Goal: Contribute content: Add original content to the website for others to see

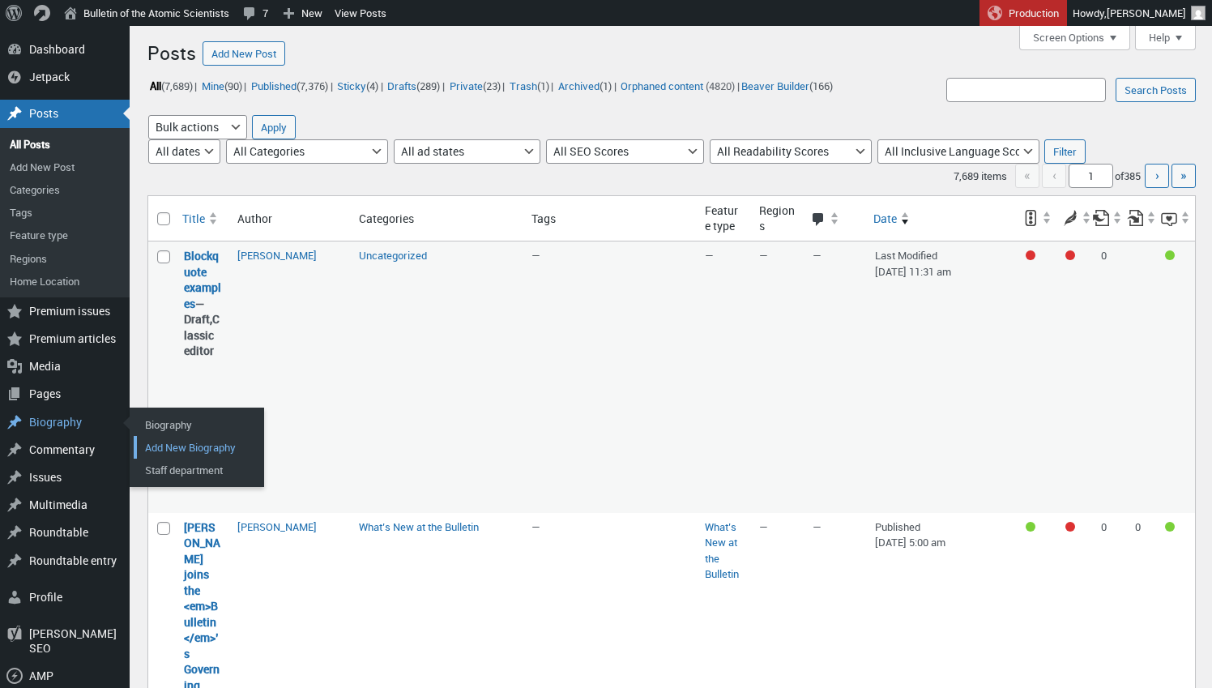
click at [164, 439] on link "Add New Biography" at bounding box center [199, 447] width 130 height 23
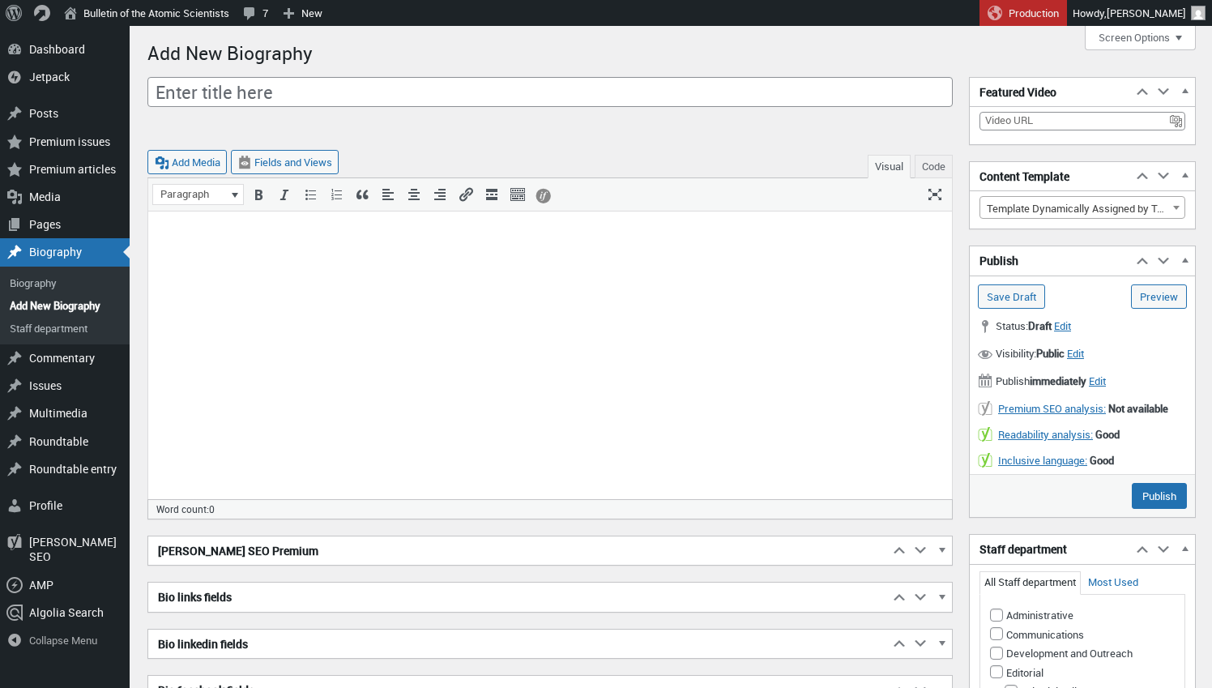
click at [488, 225] on p at bounding box center [550, 231] width 784 height 19
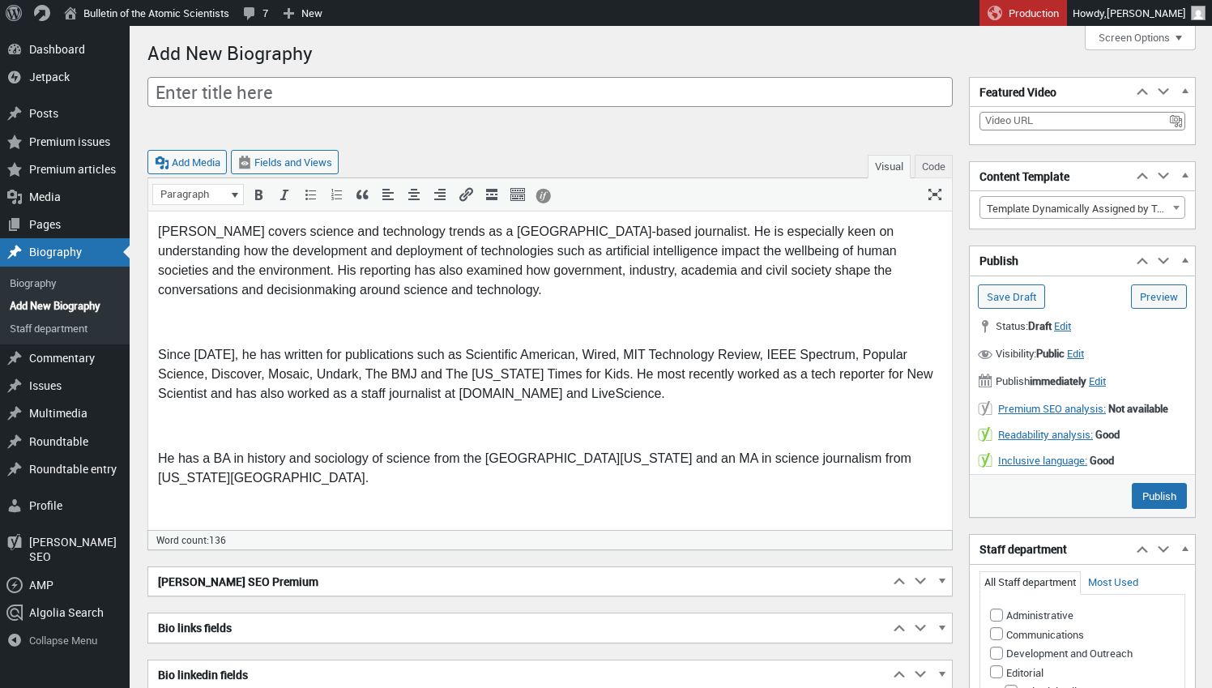
click at [264, 331] on p at bounding box center [550, 322] width 784 height 19
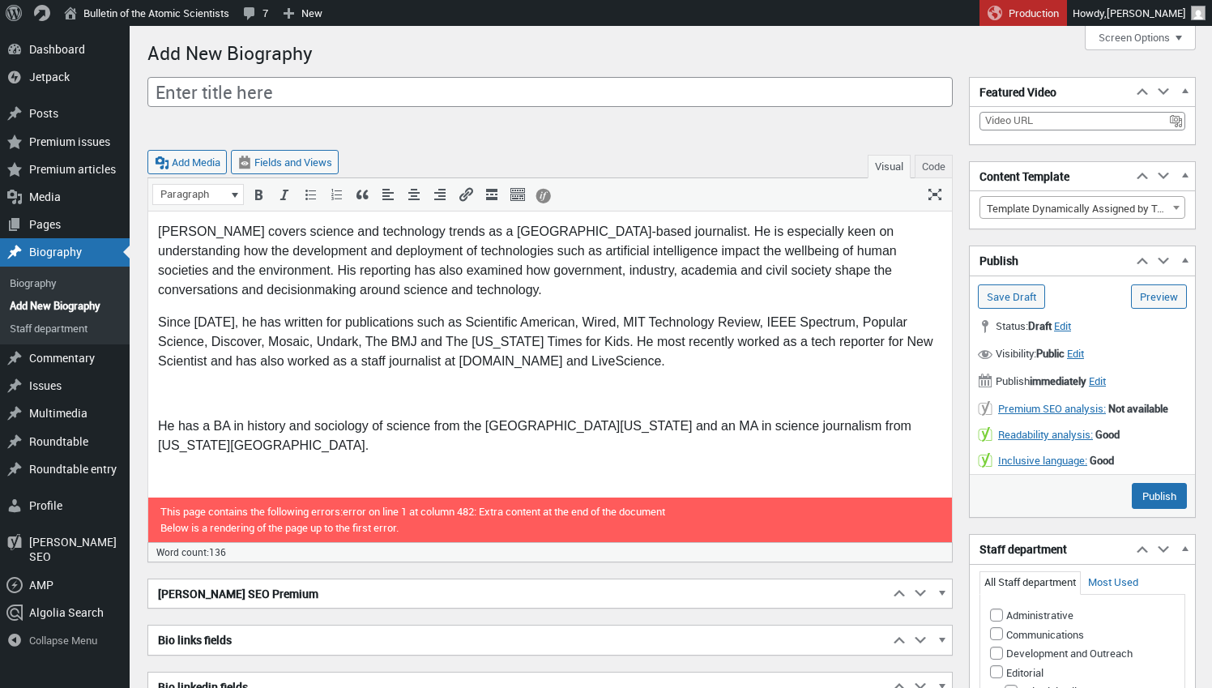
click at [194, 399] on p at bounding box center [550, 393] width 784 height 19
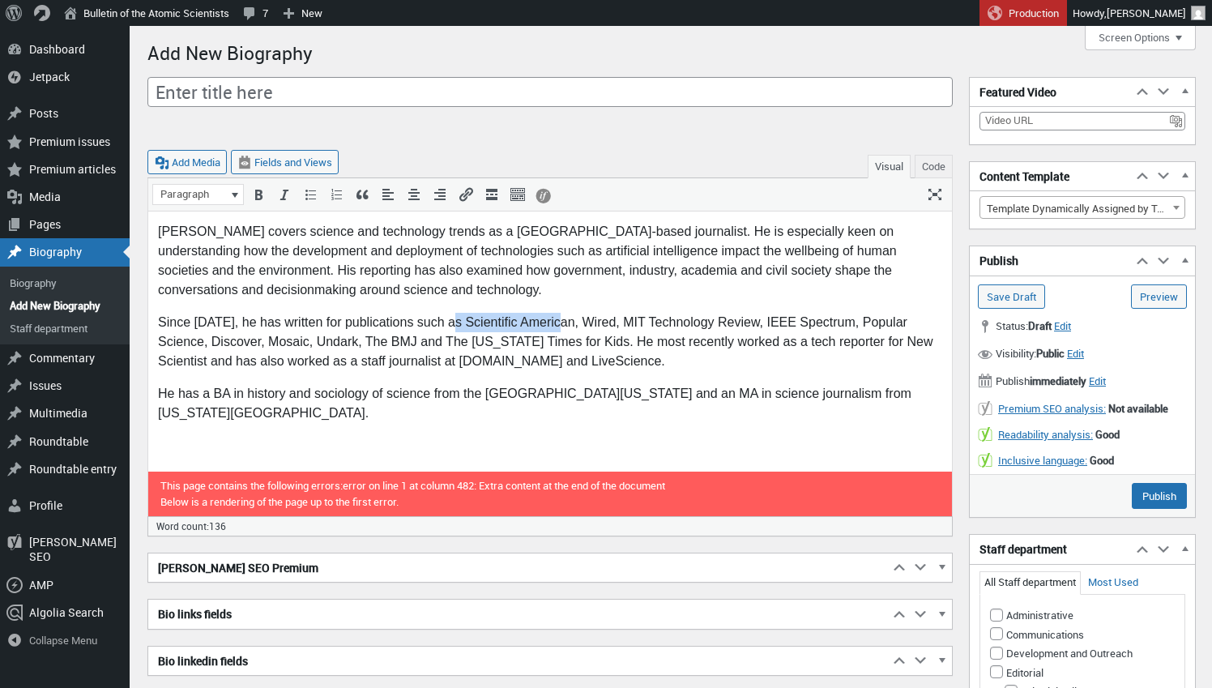
drag, startPoint x: 456, startPoint y: 318, endPoint x: 565, endPoint y: 319, distance: 109.4
click at [565, 319] on p "Since [DATE], he has written for publications such as Scientific American, Wire…" at bounding box center [550, 342] width 784 height 58
click at [591, 319] on p "Since [DATE], he has written for publications such as Scientific American, Wire…" at bounding box center [550, 342] width 784 height 58
drag, startPoint x: 620, startPoint y: 318, endPoint x: 750, endPoint y: 322, distance: 130.5
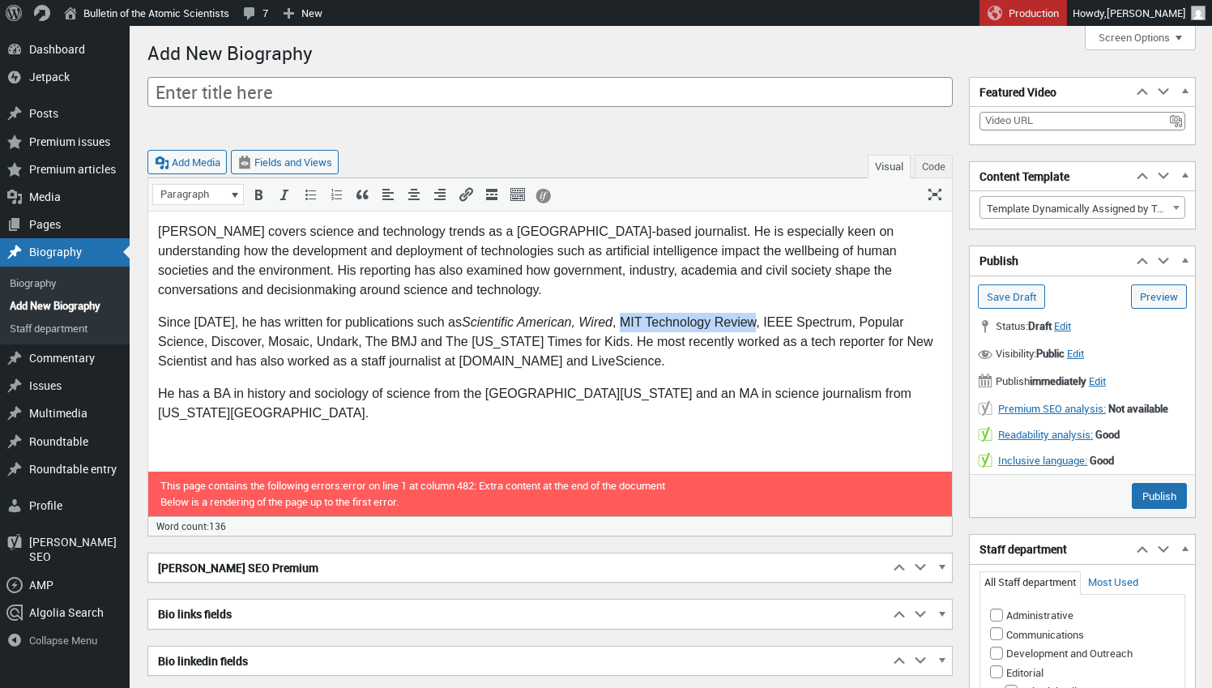
click at [750, 322] on p "Since [DATE], he has written for publications such as Scientific American, Wire…" at bounding box center [550, 342] width 784 height 58
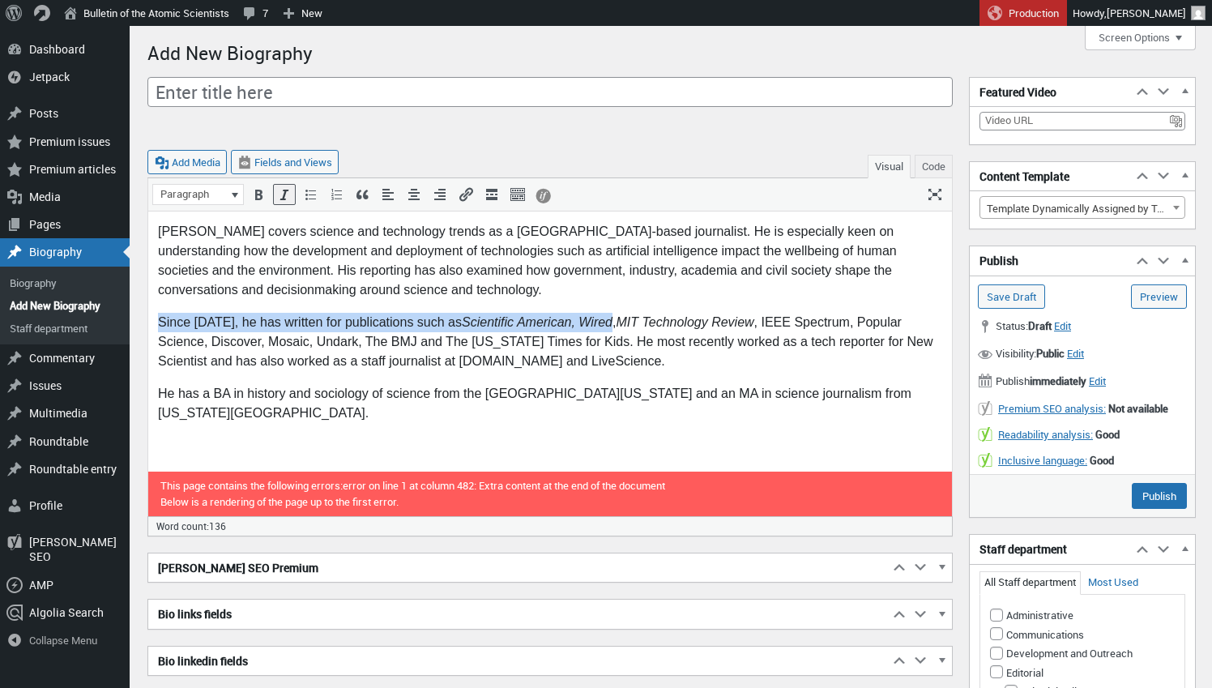
scroll to position [2, 2]
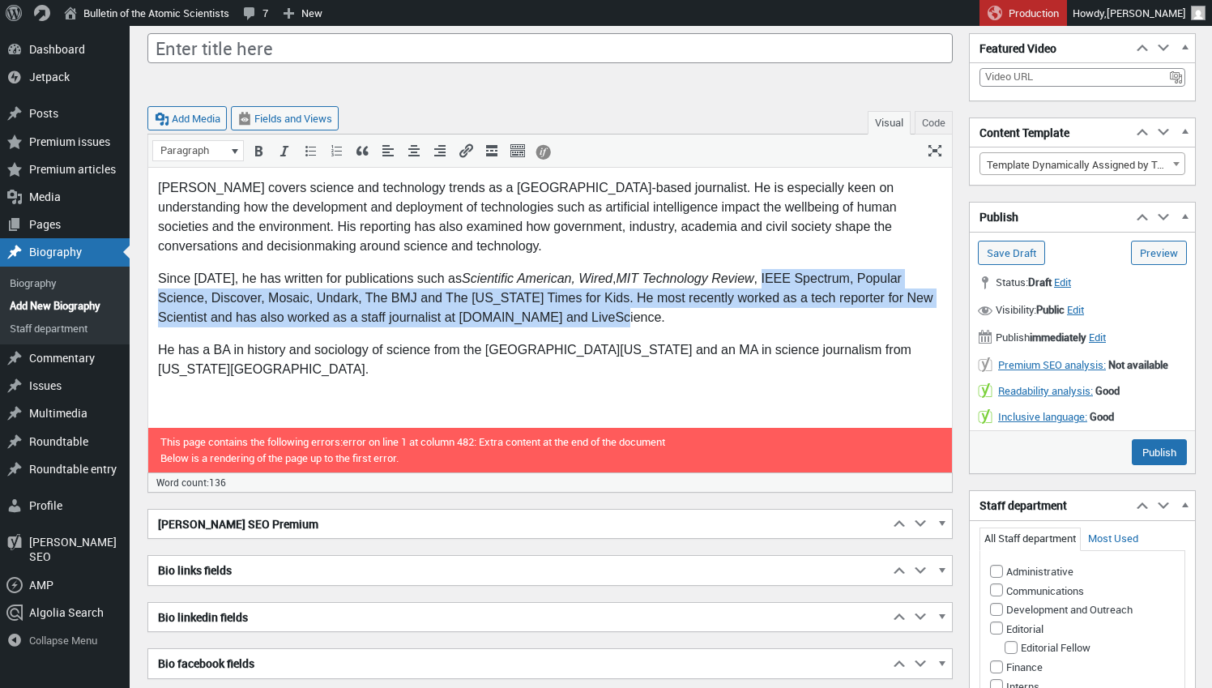
drag, startPoint x: 761, startPoint y: 286, endPoint x: 805, endPoint y: 322, distance: 57.6
click at [808, 323] on p "Since [DATE], he has written for publications such as Scientific American, Wire…" at bounding box center [550, 298] width 784 height 58
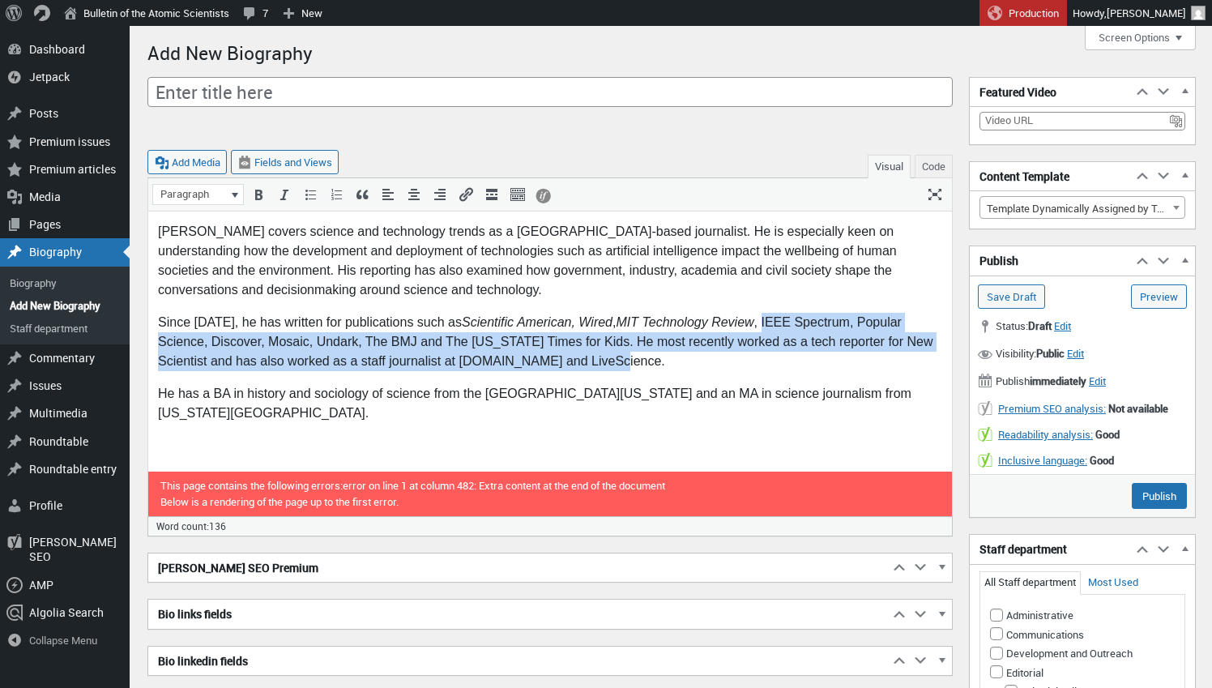
scroll to position [0, 0]
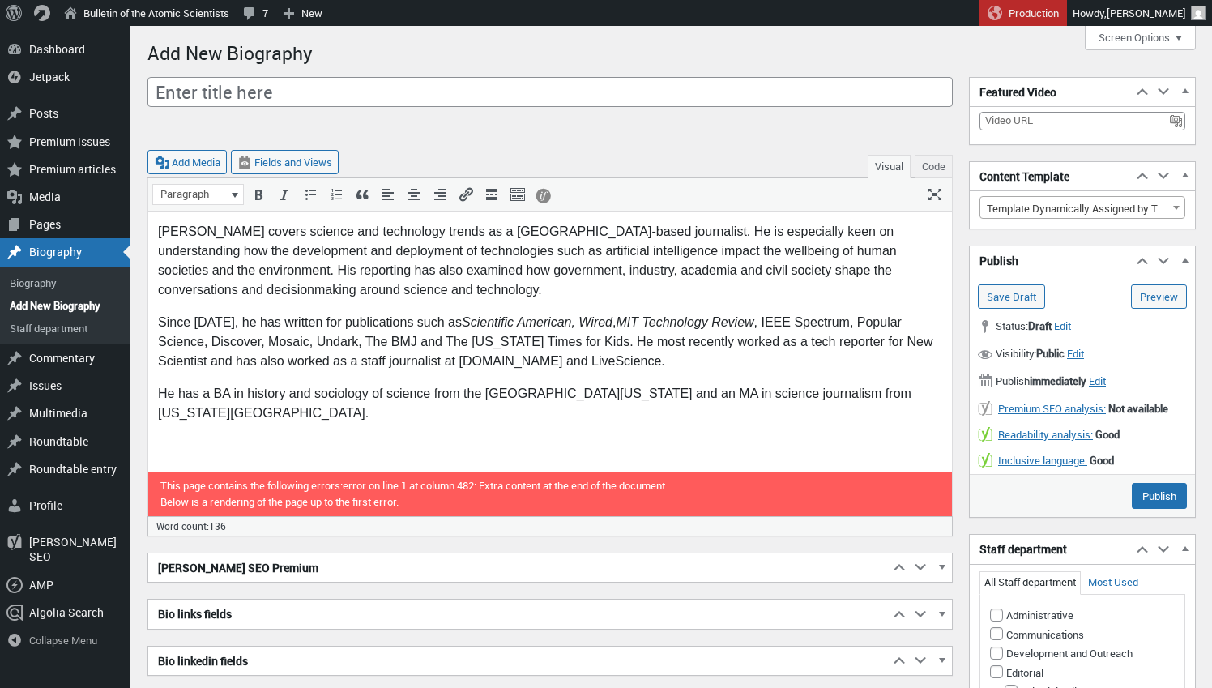
click at [770, 357] on p "Since [DATE], he has written for publications such as Scientific American, Wire…" at bounding box center [550, 342] width 784 height 58
drag, startPoint x: 760, startPoint y: 318, endPoint x: 844, endPoint y: 321, distance: 84.3
click at [844, 321] on p "Since [DATE], he has written for publications such as Scientific American, Wire…" at bounding box center [550, 342] width 784 height 58
drag, startPoint x: 855, startPoint y: 322, endPoint x: 207, endPoint y: 343, distance: 649.2
click at [205, 343] on p "Since [DATE], he has written for publications such as Scientific American, Wire…" at bounding box center [550, 342] width 784 height 58
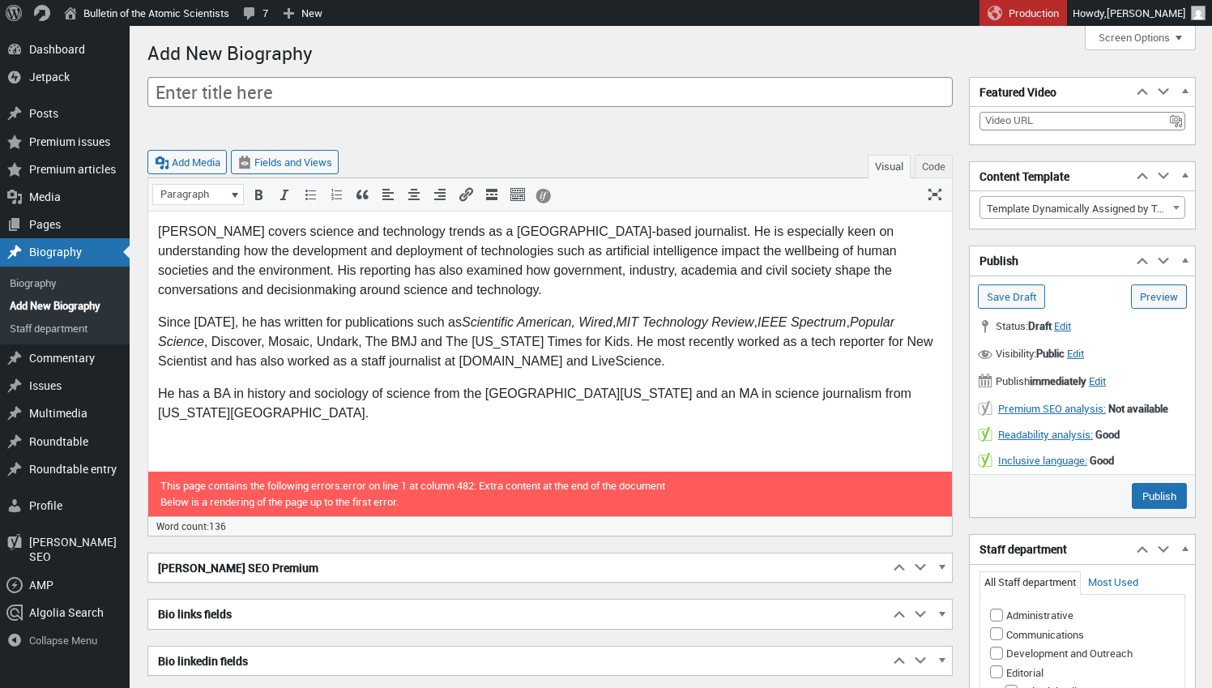
click at [237, 340] on p "Since [DATE], he has written for publications such as Scientific American, Wire…" at bounding box center [550, 342] width 784 height 58
click at [296, 335] on p "Since [DATE], he has written for publications such as Scientific American, Wire…" at bounding box center [550, 342] width 784 height 58
click at [295, 335] on p "Since [DATE], he has written for publications such as Scientific American, Wire…" at bounding box center [550, 342] width 784 height 58
click at [329, 337] on p "Since [DATE], he has written for publications such as Scientific American, Wire…" at bounding box center [550, 342] width 784 height 58
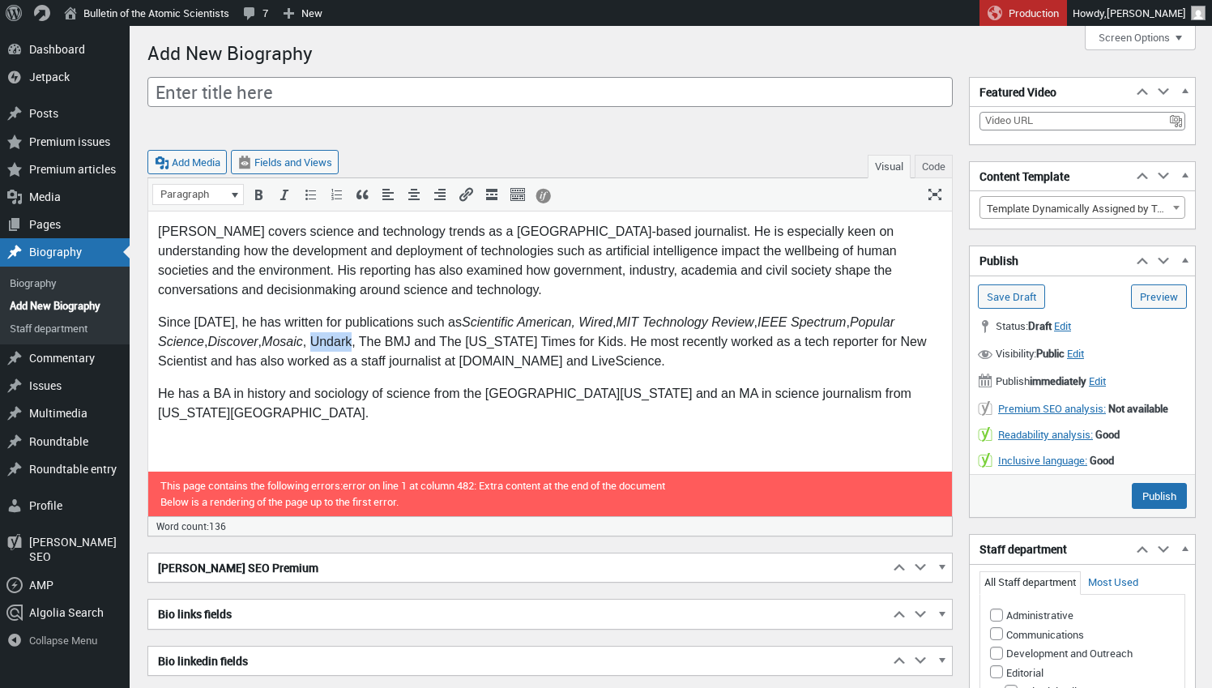
click at [330, 335] on p "Since [DATE], he has written for publications such as Scientific American, Wire…" at bounding box center [550, 342] width 784 height 58
drag, startPoint x: 367, startPoint y: 338, endPoint x: 424, endPoint y: 337, distance: 56.7
click at [421, 337] on p "Since [DATE], he has written for publications such as Scientific American, Wire…" at bounding box center [550, 342] width 784 height 58
drag, startPoint x: 449, startPoint y: 339, endPoint x: 616, endPoint y: 339, distance: 166.9
click at [616, 339] on p "Since [DATE], he has written for publications such as Scientific American, Wire…" at bounding box center [550, 342] width 784 height 58
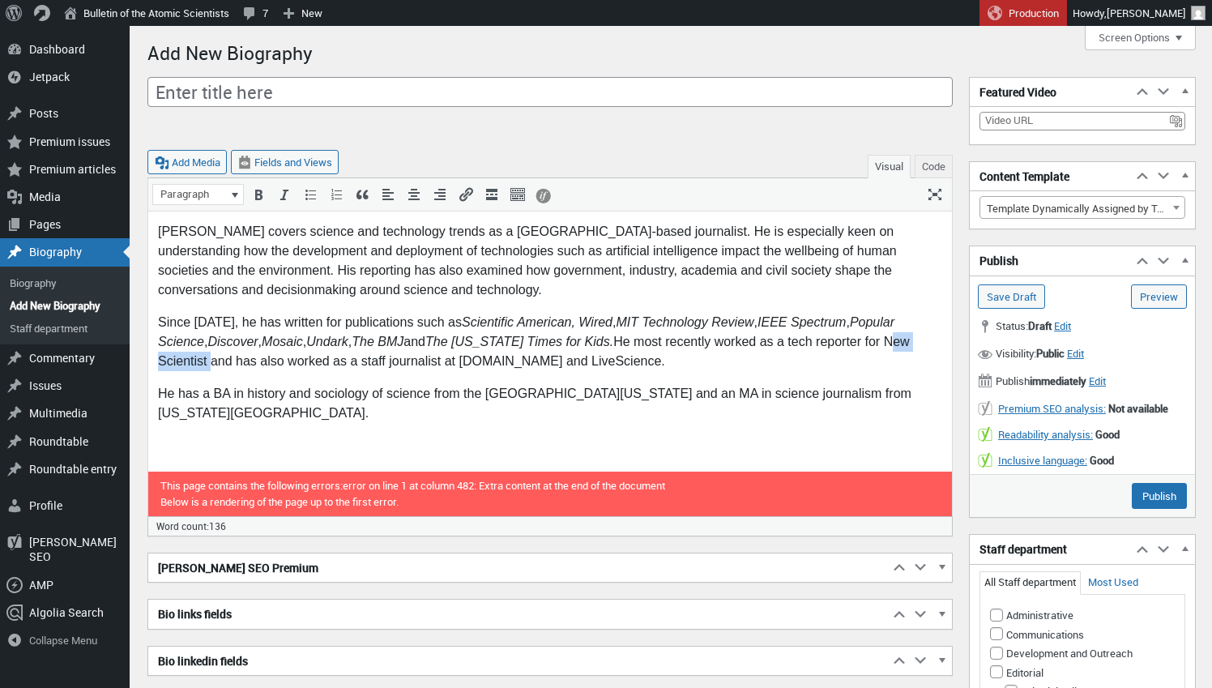
drag, startPoint x: 893, startPoint y: 342, endPoint x: 208, endPoint y: 363, distance: 684.9
click at [208, 363] on p "Since [DATE], he has written for publications such as Scientific American, Wire…" at bounding box center [550, 342] width 784 height 58
click at [873, 273] on span "[PERSON_NAME] covers science and technology trends as a [GEOGRAPHIC_DATA]-based…" at bounding box center [527, 260] width 739 height 72
drag, startPoint x: 228, startPoint y: 232, endPoint x: 153, endPoint y: 226, distance: 74.7
click at [153, 226] on html "[PERSON_NAME] covers science and technology trends as a [GEOGRAPHIC_DATA]-based…" at bounding box center [550, 328] width 804 height 235
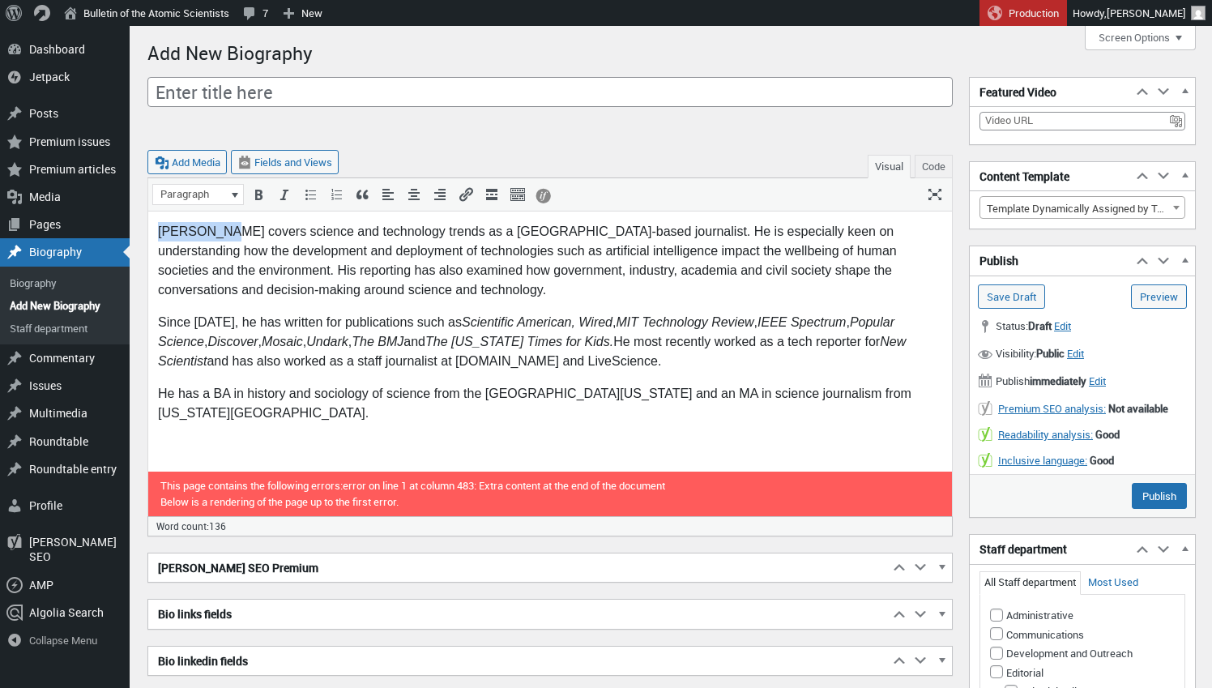
copy span "[PERSON_NAME]"
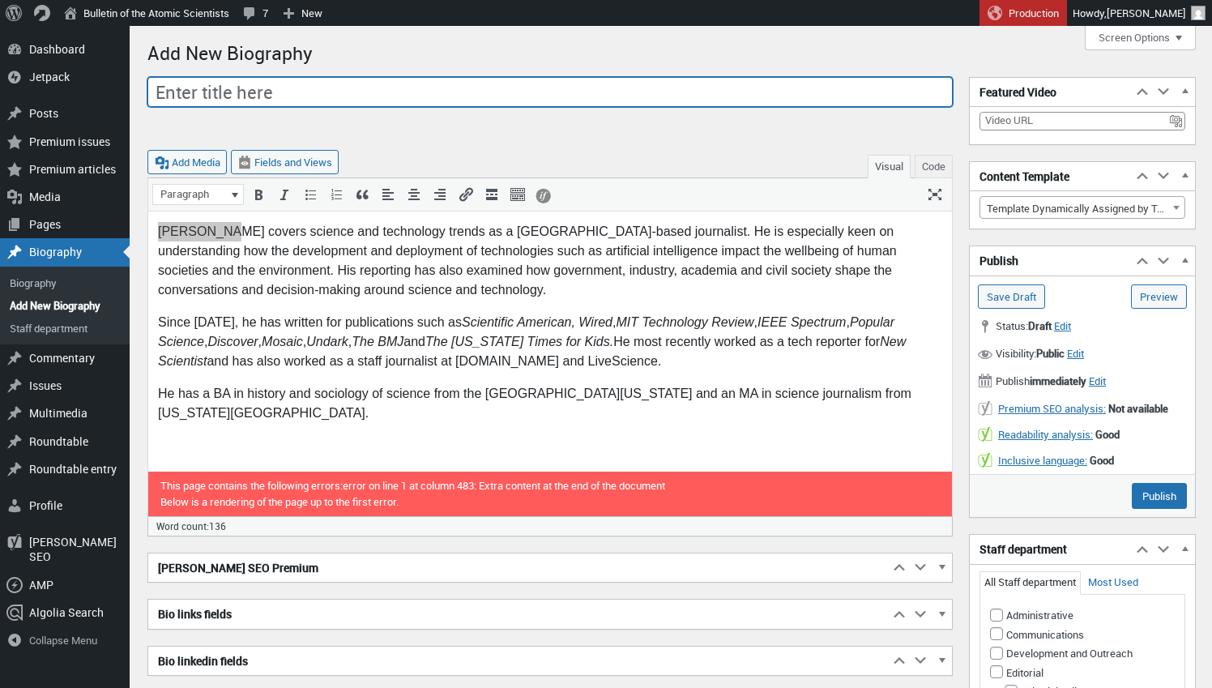
click at [265, 96] on input "Enter title here" at bounding box center [549, 92] width 805 height 31
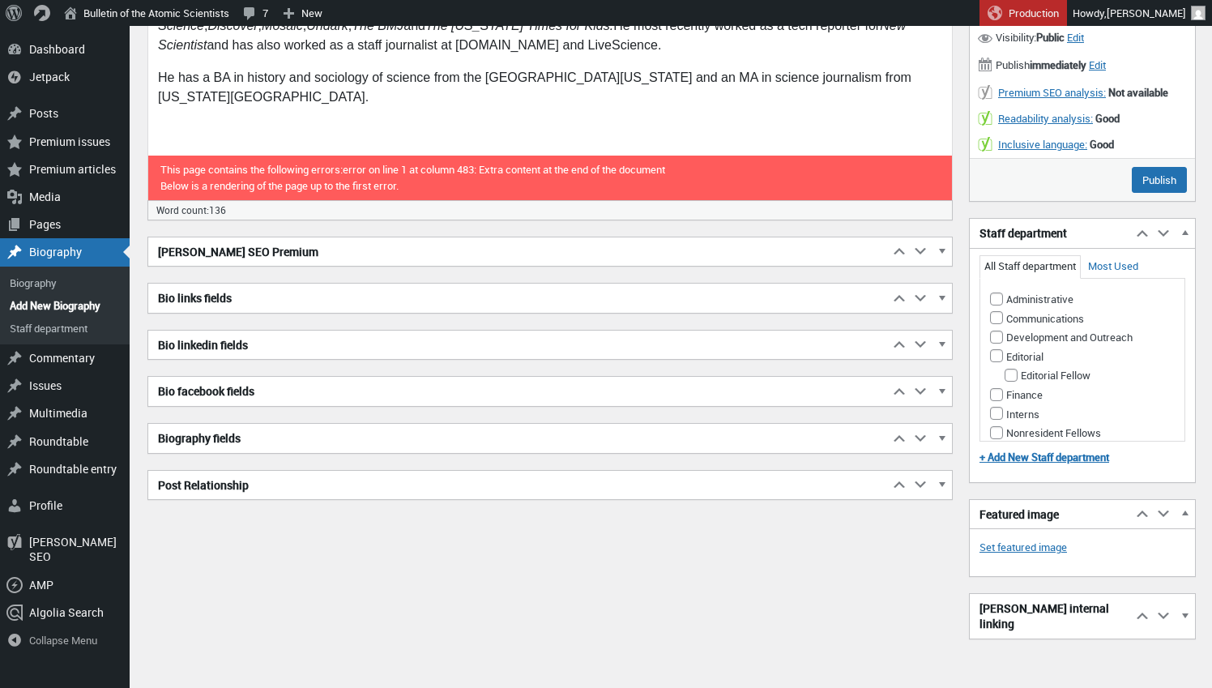
scroll to position [315, 0]
type input "[PERSON_NAME]"
click at [937, 438] on span "button" at bounding box center [941, 441] width 16 height 15
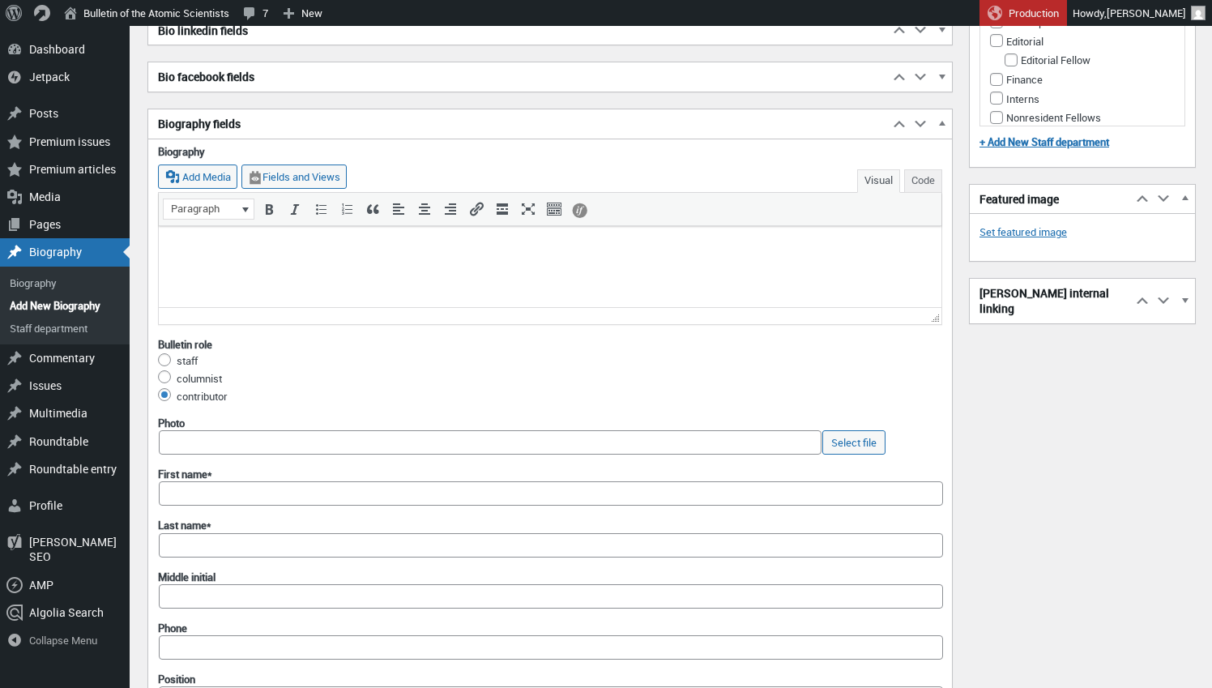
scroll to position [647, 0]
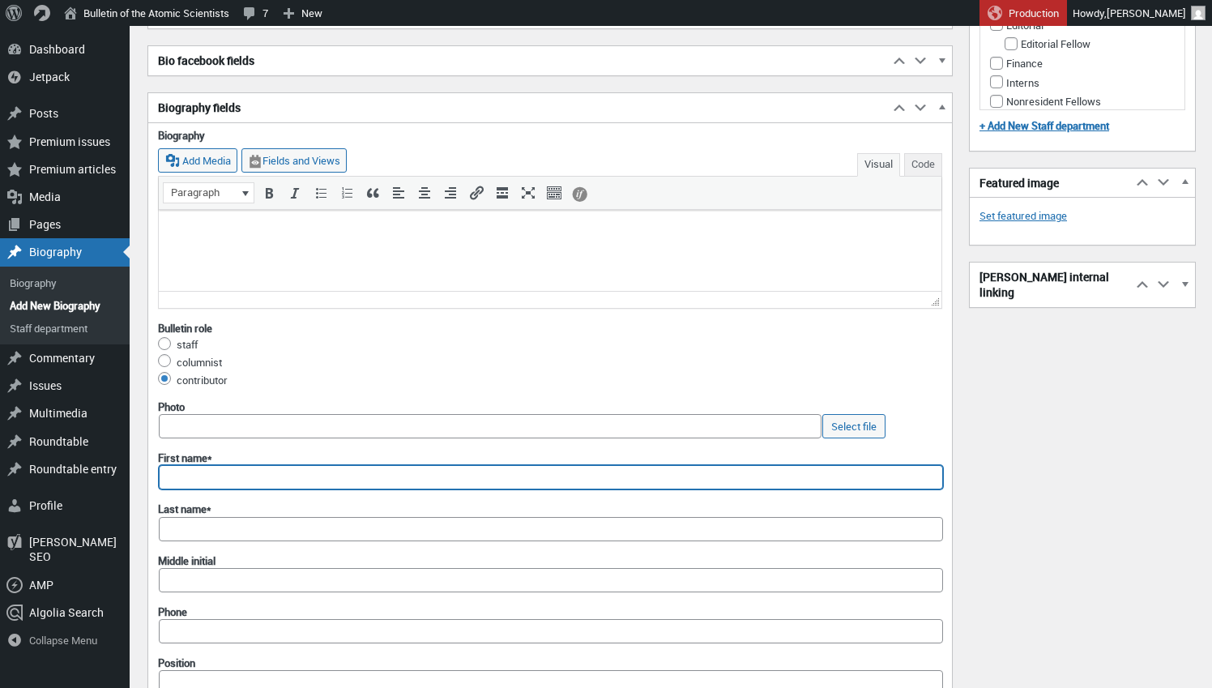
paste input "[PERSON_NAME]"
click at [215, 472] on input "[PERSON_NAME]" at bounding box center [551, 477] width 784 height 24
type input "[PERSON_NAME]"
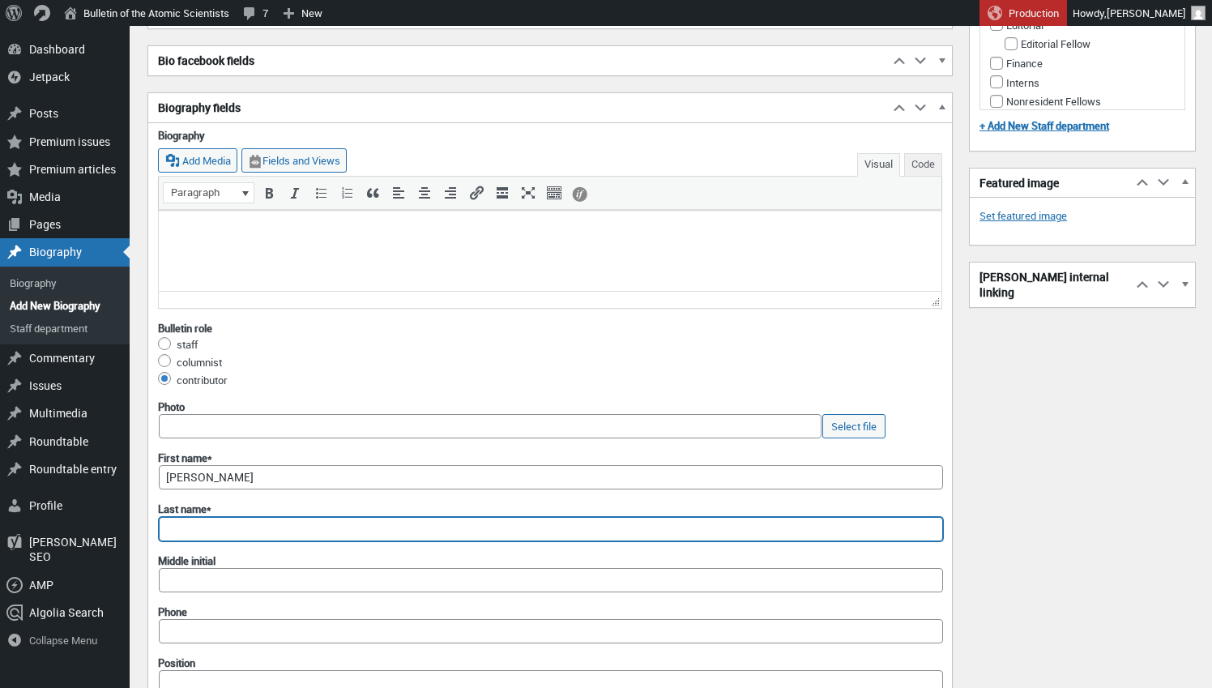
paste input "[PERSON_NAME]"
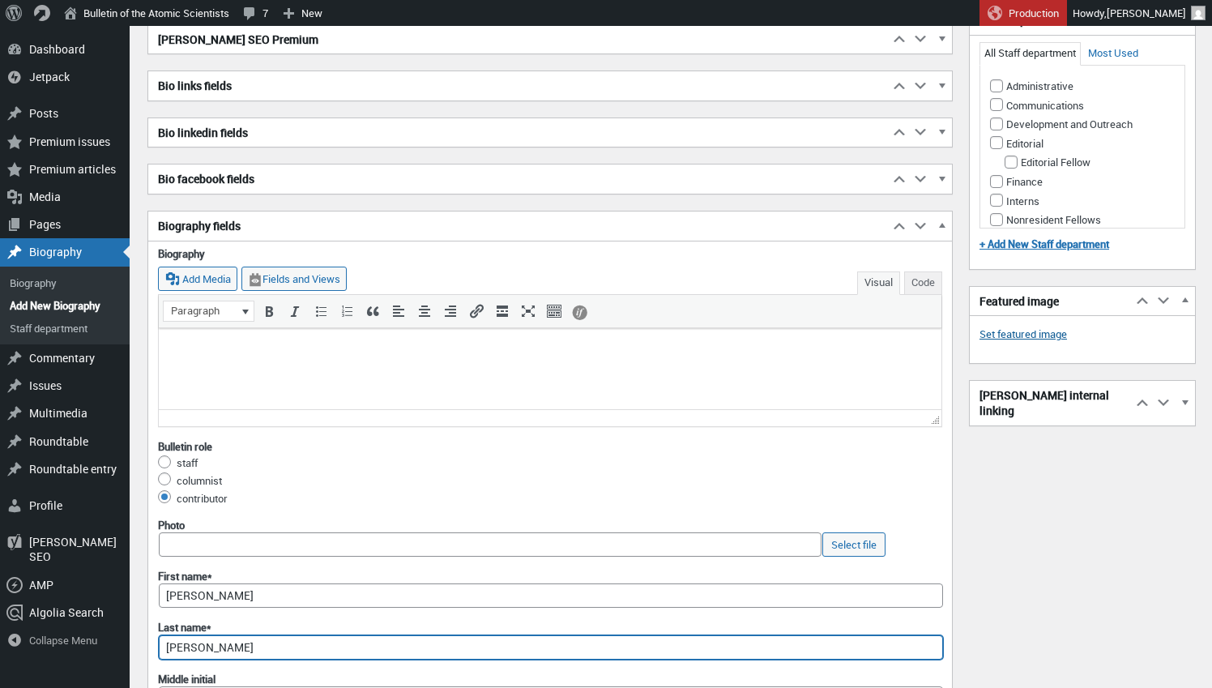
scroll to position [525, 0]
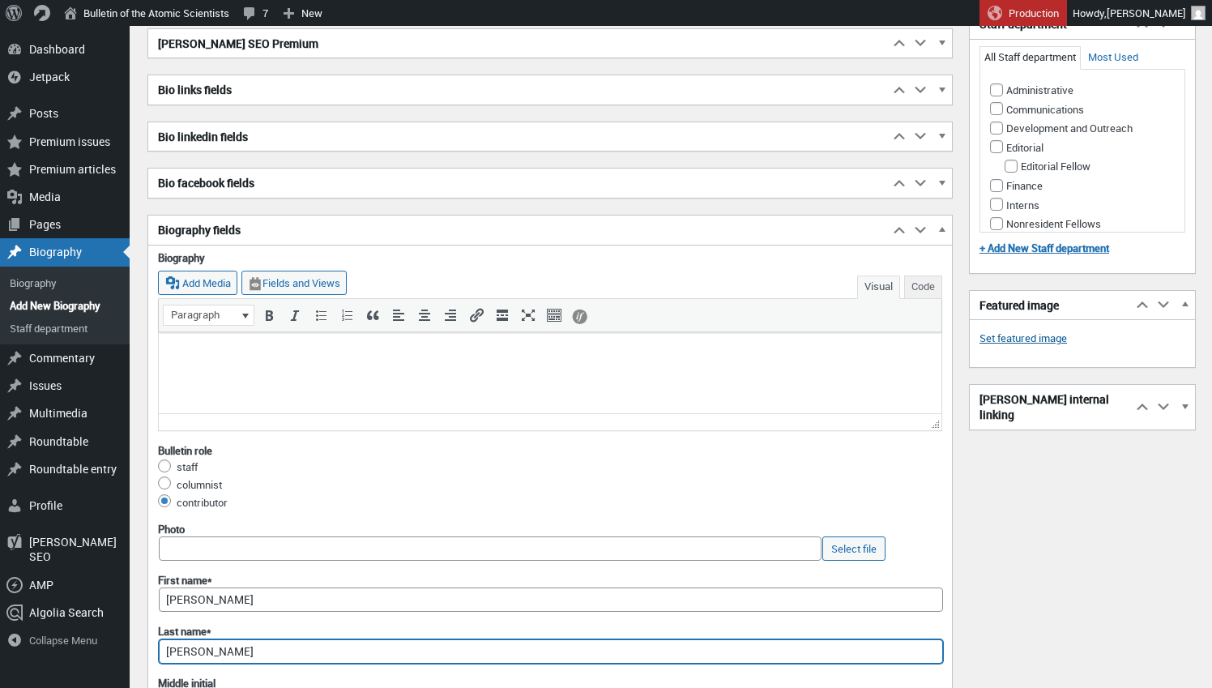
type input "[PERSON_NAME]"
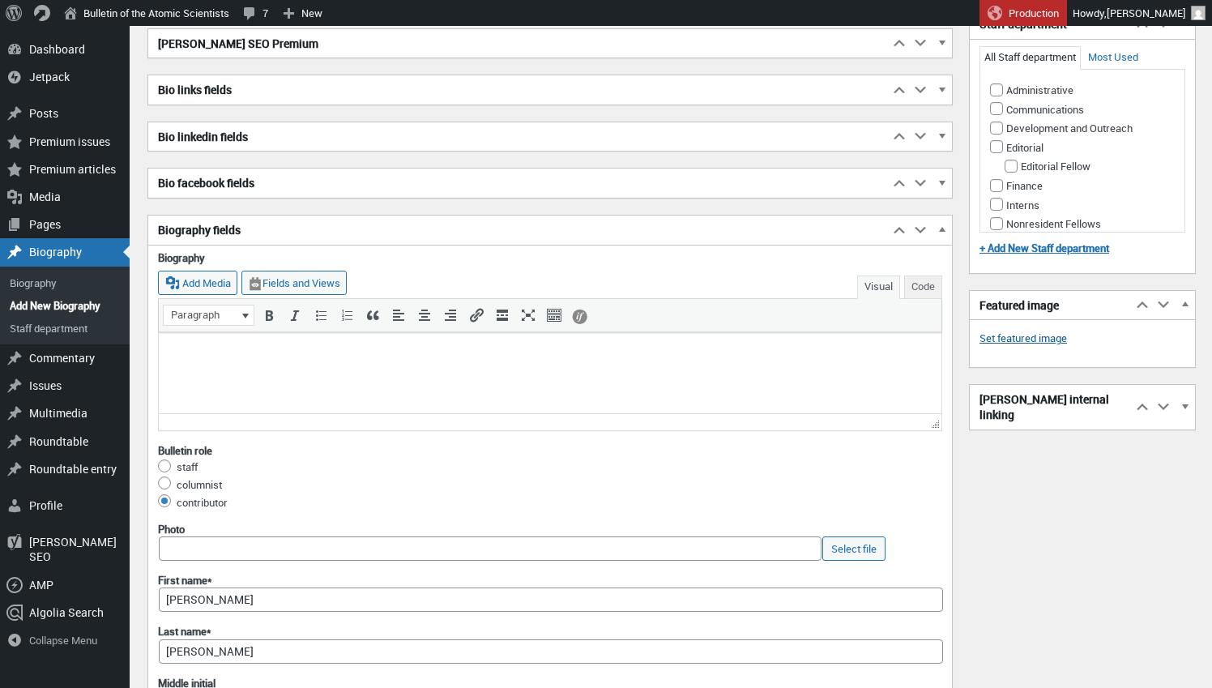
click at [1019, 331] on link "Set featured image" at bounding box center [1022, 339] width 87 height 16
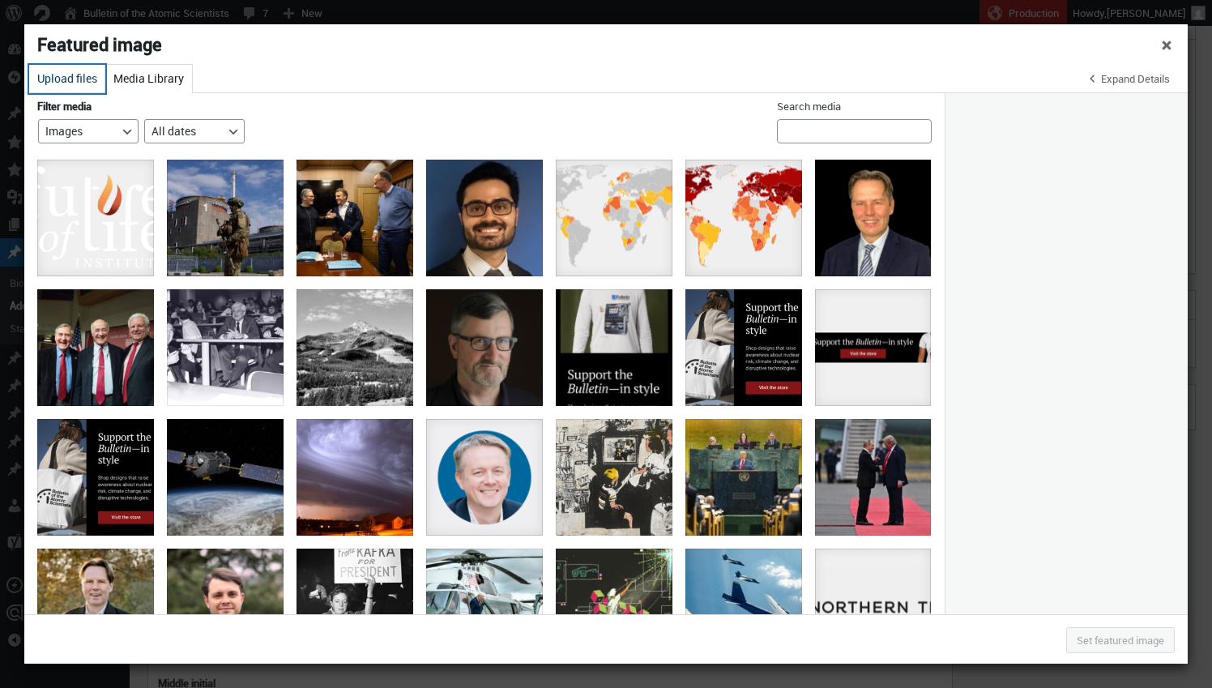
click at [72, 82] on button "Upload files" at bounding box center [67, 79] width 76 height 28
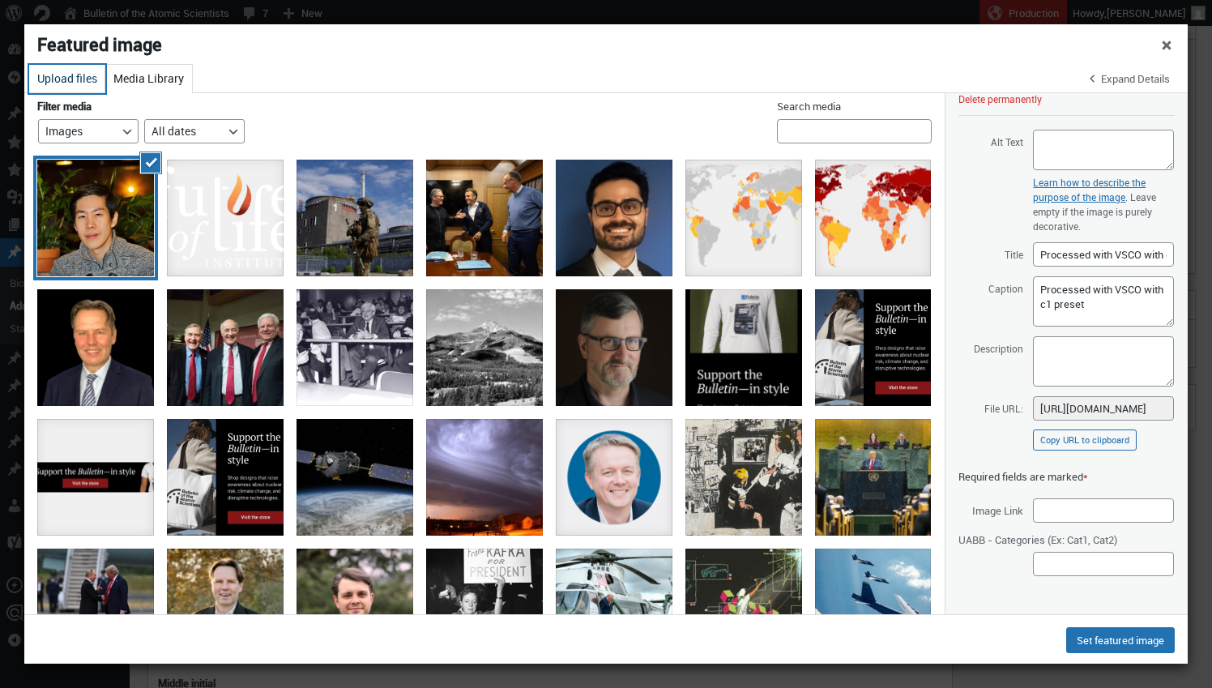
scroll to position [215, 0]
drag, startPoint x: 1144, startPoint y: 303, endPoint x: 1007, endPoint y: 284, distance: 138.3
click at [1001, 284] on span "Caption Processed with VSCO with c1 preset" at bounding box center [1066, 302] width 216 height 52
click at [1084, 151] on textarea "Alt Text" at bounding box center [1103, 150] width 141 height 41
paste textarea "[PERSON_NAME]"
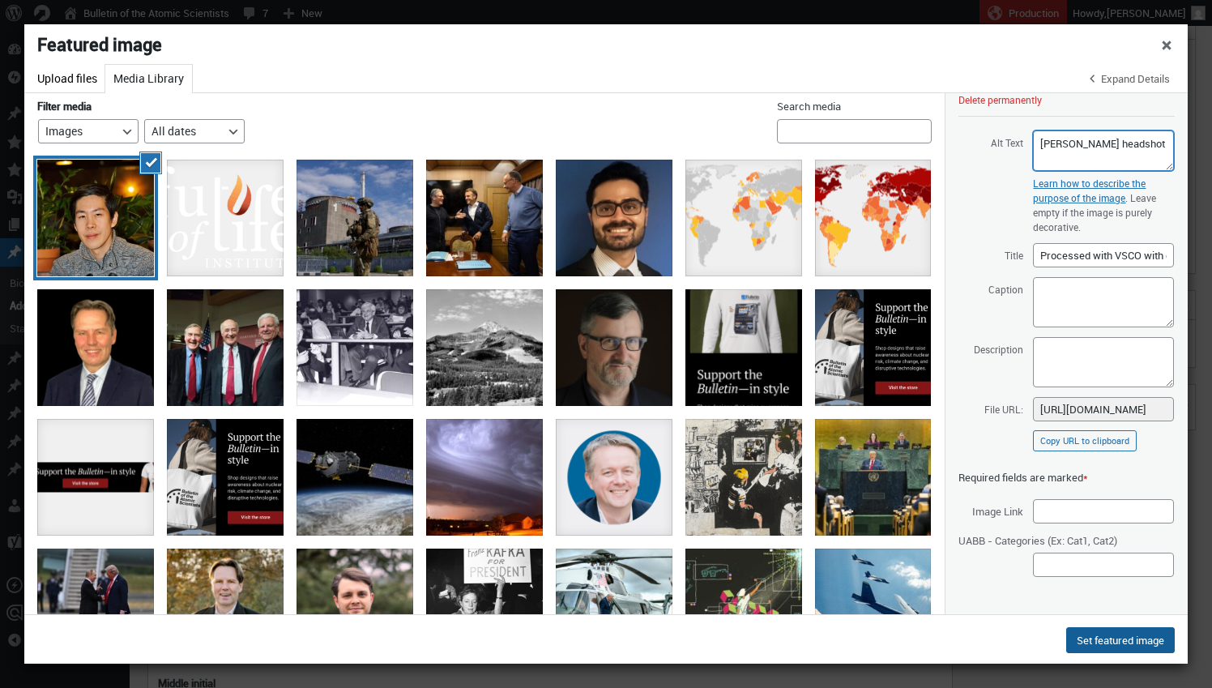
type textarea "[PERSON_NAME] headshot"
click at [1123, 635] on button "Set featured image" at bounding box center [1120, 640] width 109 height 26
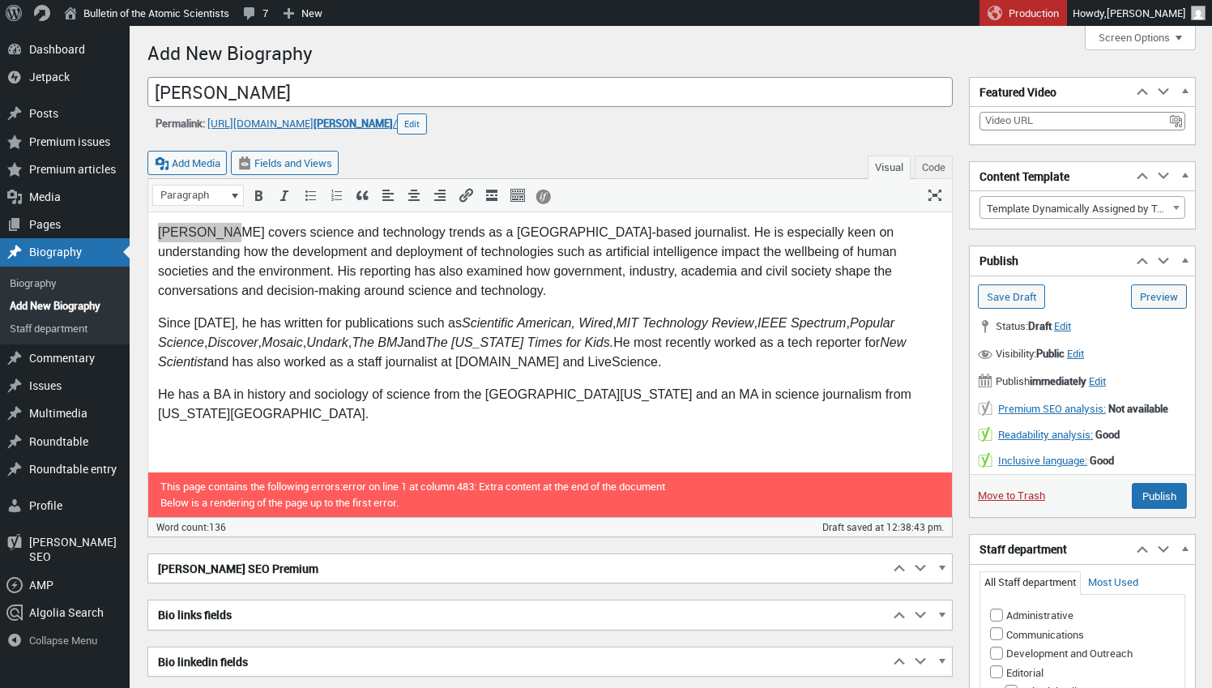
scroll to position [0, 0]
click at [1167, 500] on input "Publish" at bounding box center [1159, 496] width 55 height 26
